Goal: Task Accomplishment & Management: Manage account settings

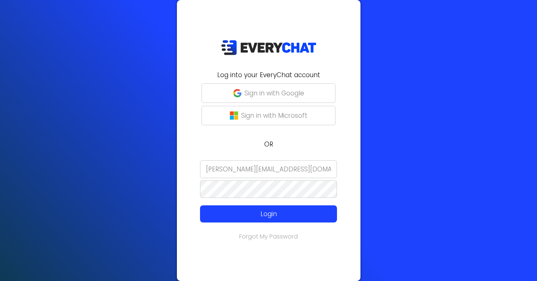
click at [252, 167] on input "[PERSON_NAME][EMAIL_ADDRESS][DOMAIN_NAME]" at bounding box center [268, 169] width 137 height 18
type input "mary"
type input "[PERSON_NAME][EMAIL_ADDRESS][DOMAIN_NAME]"
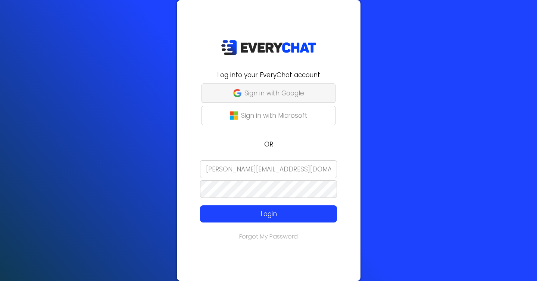
click at [242, 94] on button "Sign in with Google" at bounding box center [268, 93] width 134 height 19
